Goal: Task Accomplishment & Management: Manage account settings

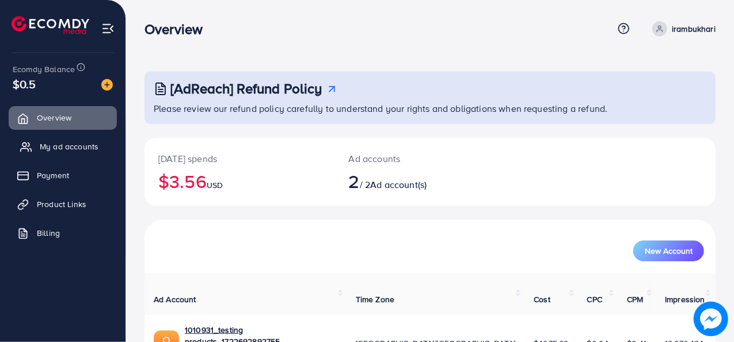
click at [79, 147] on span "My ad accounts" at bounding box center [69, 147] width 59 height 12
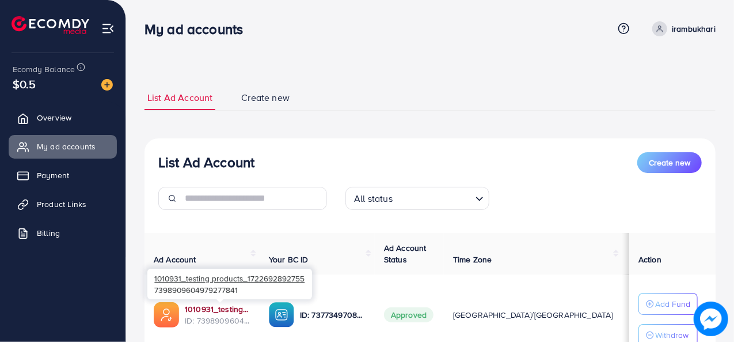
click at [211, 308] on link "1010931_testing products_1722692892755" at bounding box center [218, 309] width 66 height 12
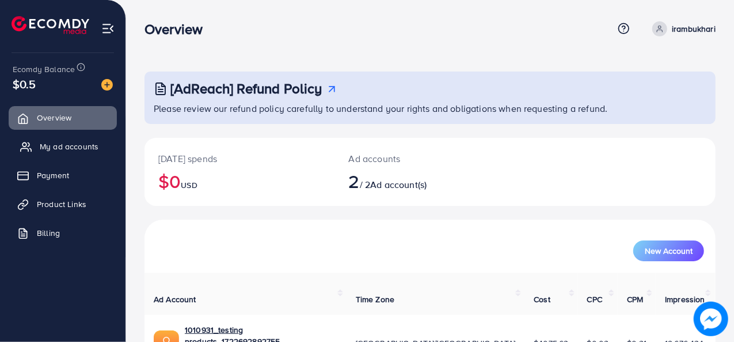
click at [61, 141] on span "My ad accounts" at bounding box center [69, 147] width 59 height 12
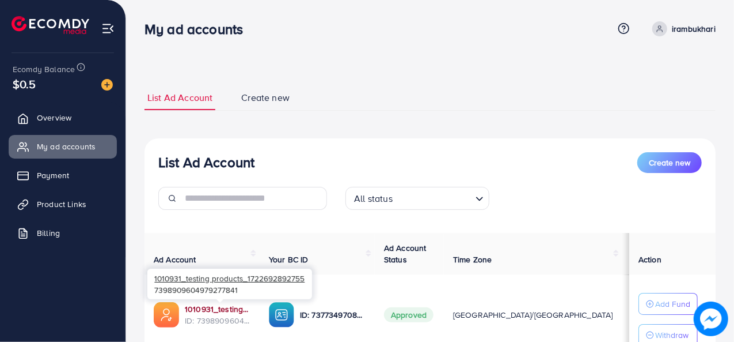
click at [213, 308] on link "1010931_testing products_1722692892755" at bounding box center [218, 309] width 66 height 12
